Goal: Use online tool/utility: Utilize a website feature to perform a specific function

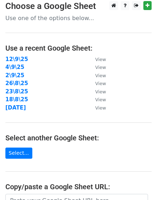
scroll to position [120, 0]
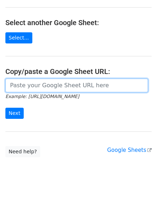
drag, startPoint x: 59, startPoint y: 88, endPoint x: 52, endPoint y: 92, distance: 7.5
click at [59, 88] on input "url" at bounding box center [76, 86] width 143 height 14
paste input "https://docs.google.com/spreadsheets/d/1LjE2qOOCbMPHqbMBB9iFG13TEKDGVy9vXhtQ5HX…"
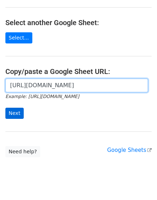
scroll to position [0, 166]
type input "https://docs.google.com/spreadsheets/d/1LjE2qOOCbMPHqbMBB9iFG13TEKDGVy9vXhtQ5HX…"
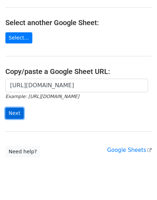
scroll to position [0, 0]
click at [18, 111] on input "Next" at bounding box center [14, 113] width 18 height 11
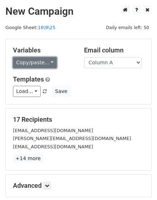
click at [41, 61] on link "Copy/paste..." at bounding box center [35, 62] width 44 height 11
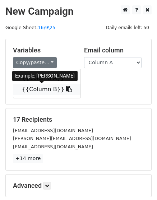
click at [39, 84] on link "{{Column B}}" at bounding box center [46, 89] width 67 height 11
